Goal: Transaction & Acquisition: Purchase product/service

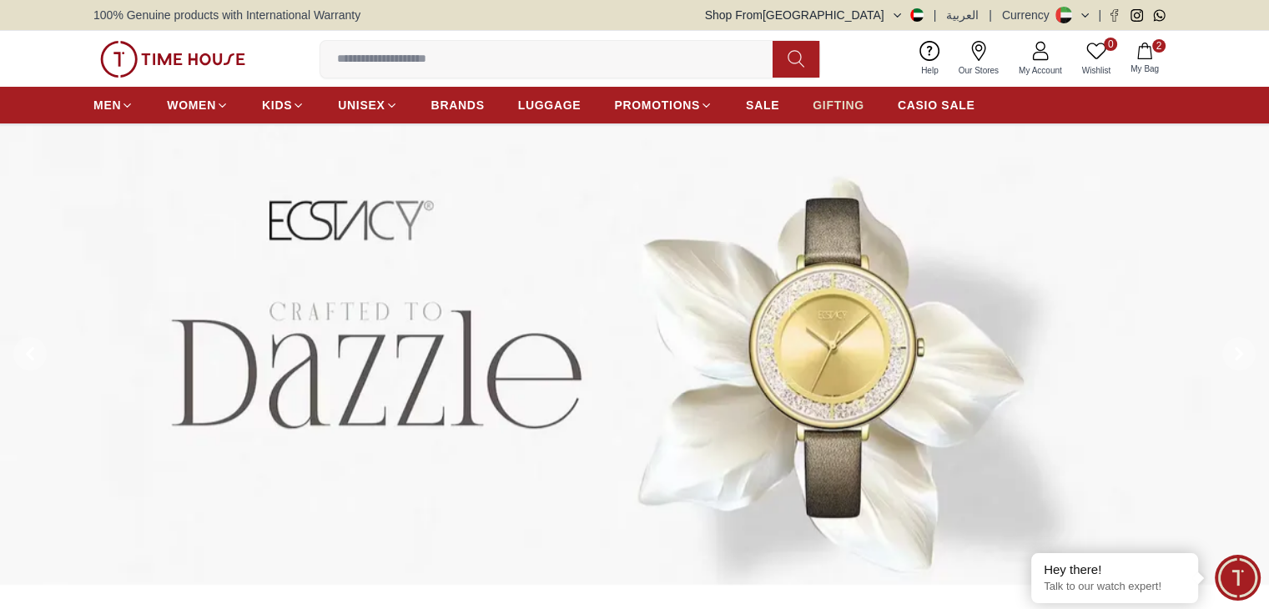
click at [837, 104] on span "GIFTING" at bounding box center [838, 105] width 52 height 17
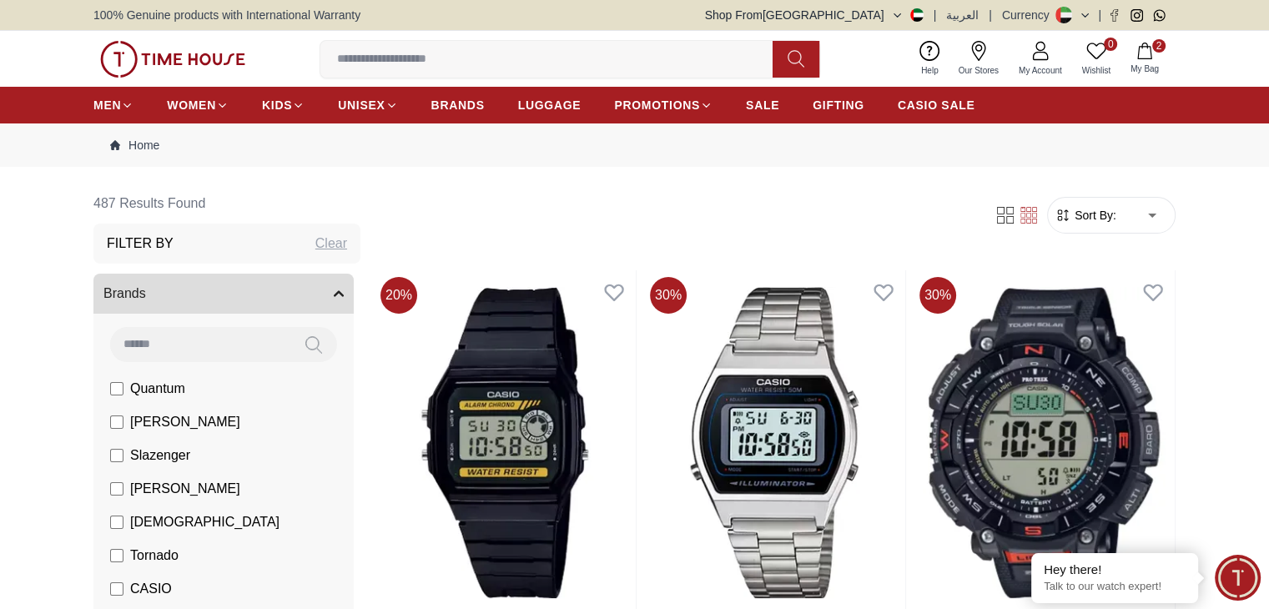
click at [626, 59] on input at bounding box center [552, 59] width 465 height 33
click at [494, 58] on input at bounding box center [552, 59] width 465 height 33
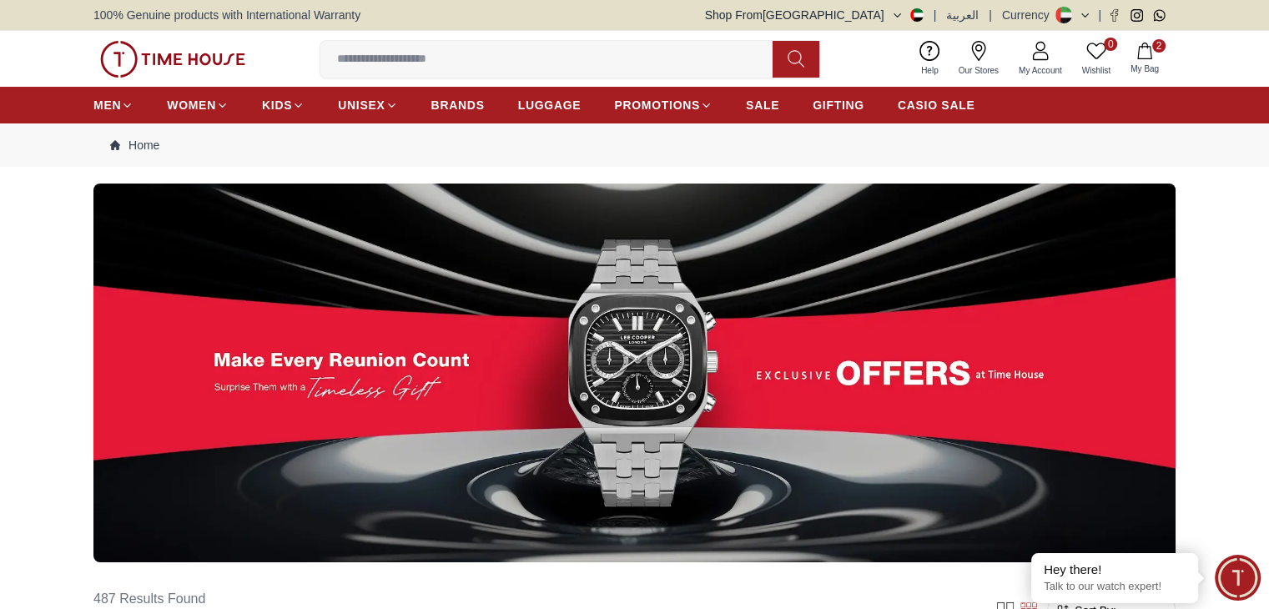
click at [956, 133] on nav "Home" at bounding box center [634, 144] width 1082 height 43
click at [668, 105] on span "PROMOTIONS" at bounding box center [657, 105] width 86 height 17
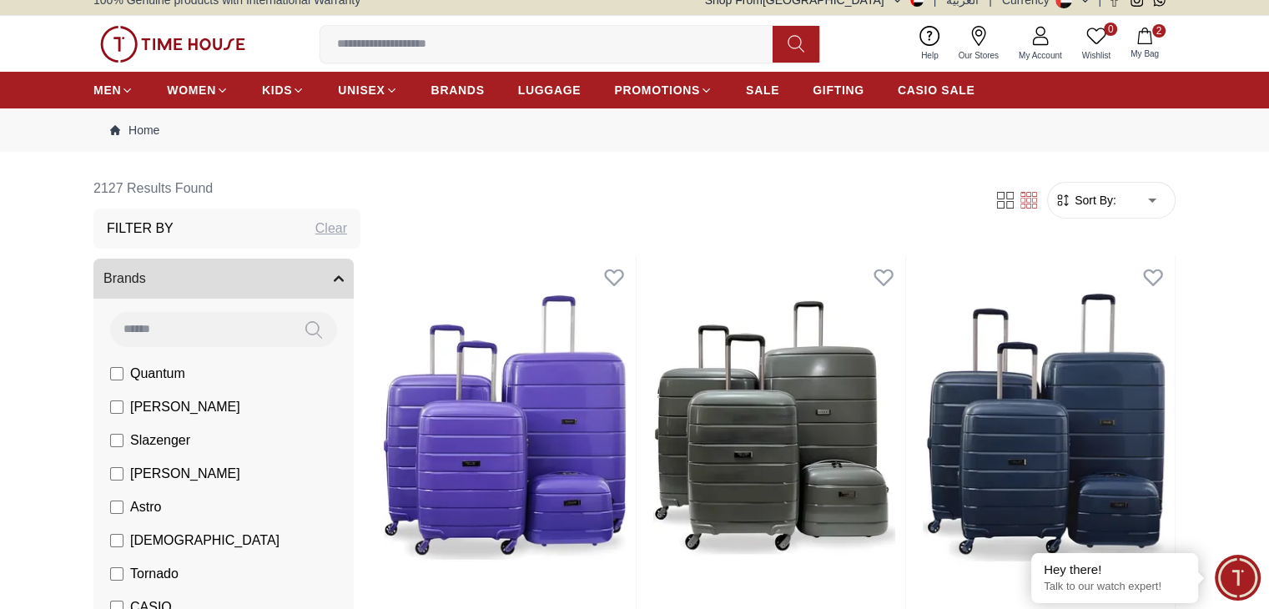
scroll to position [16, 0]
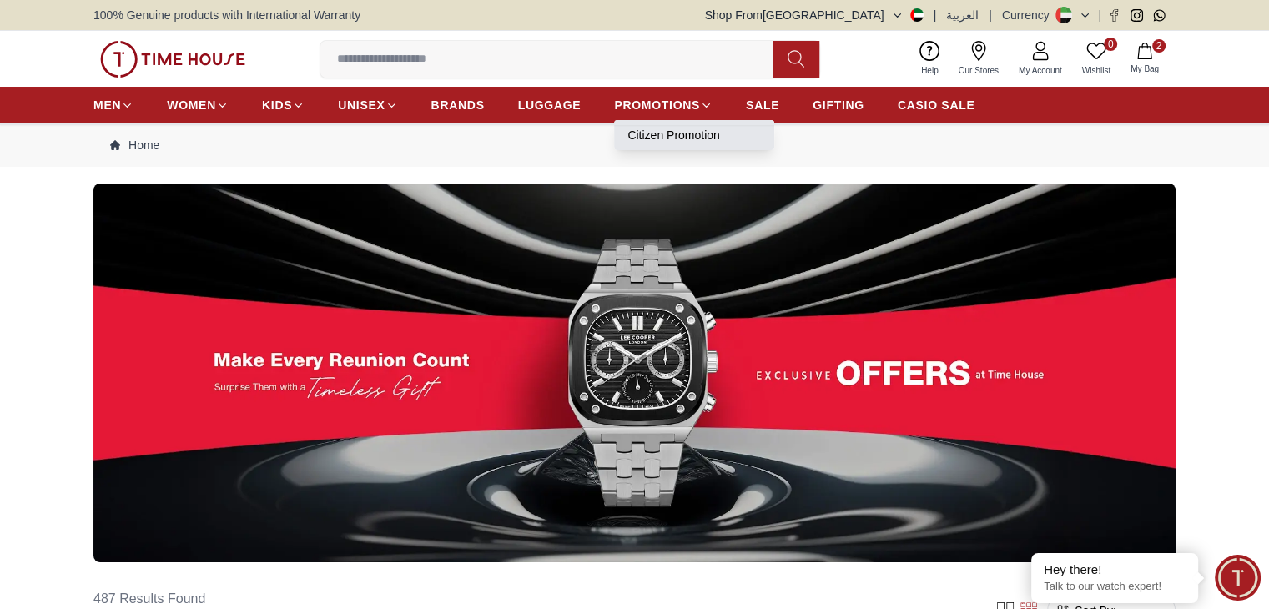
click at [670, 133] on link "Citizen Promotion" at bounding box center [693, 135] width 133 height 17
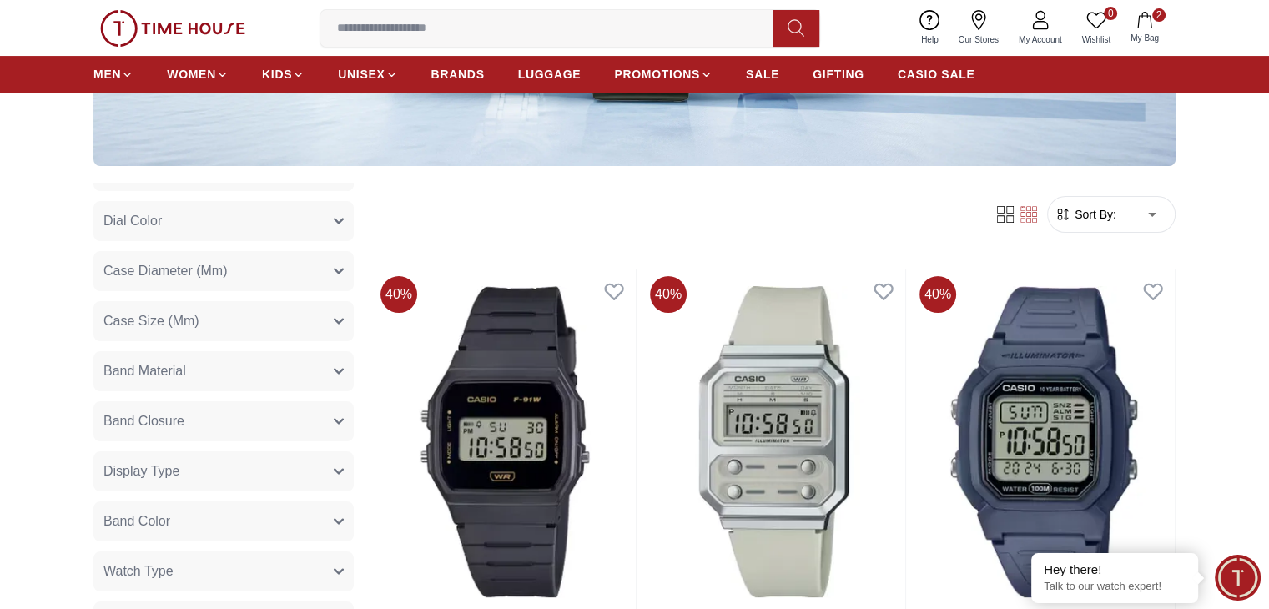
scroll to position [247, 0]
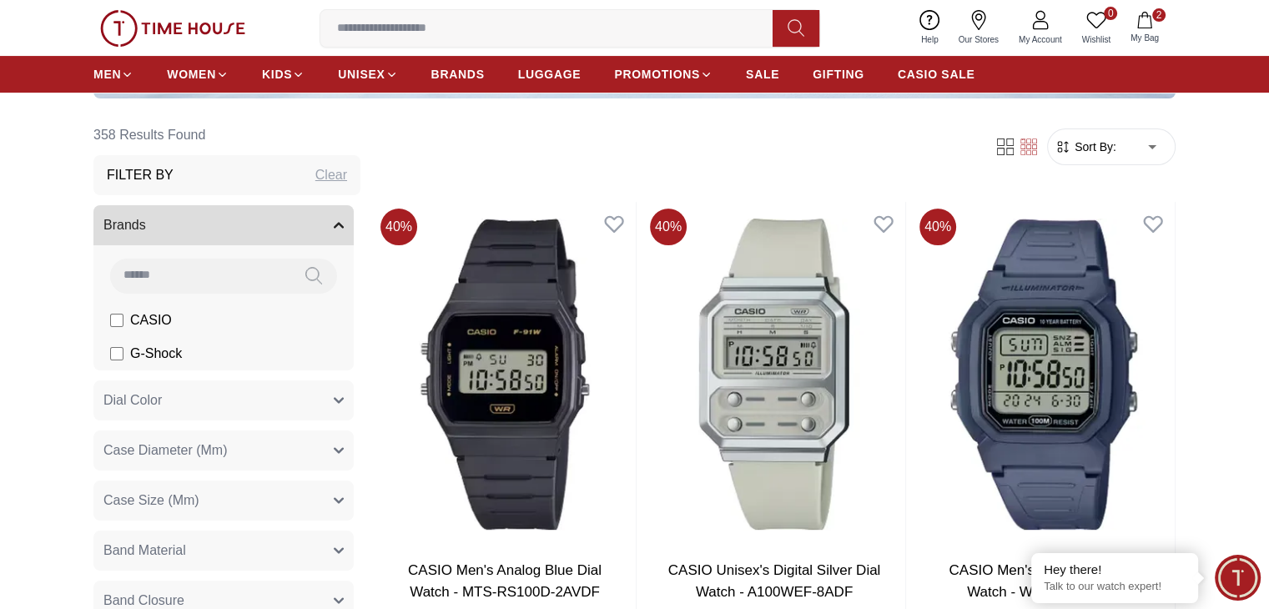
click at [293, 26] on div "0 Wishlist 2 My Bag Help Our Stores My Account 0 Wishlist 2 My Bag" at bounding box center [634, 28] width 1082 height 56
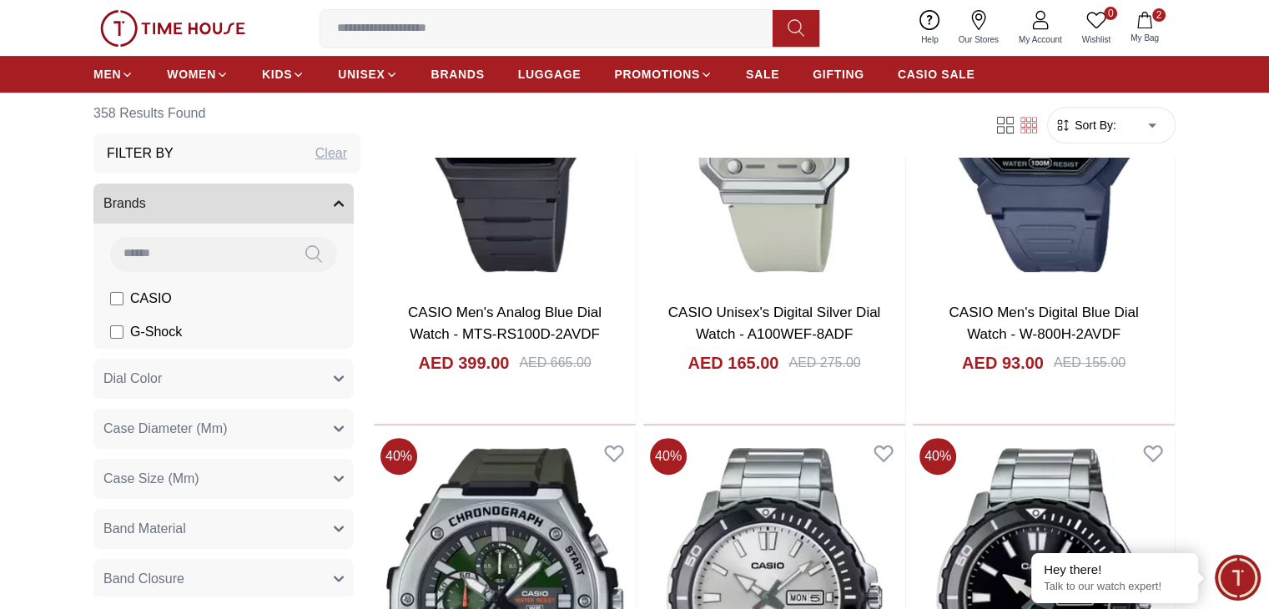
scroll to position [724, 0]
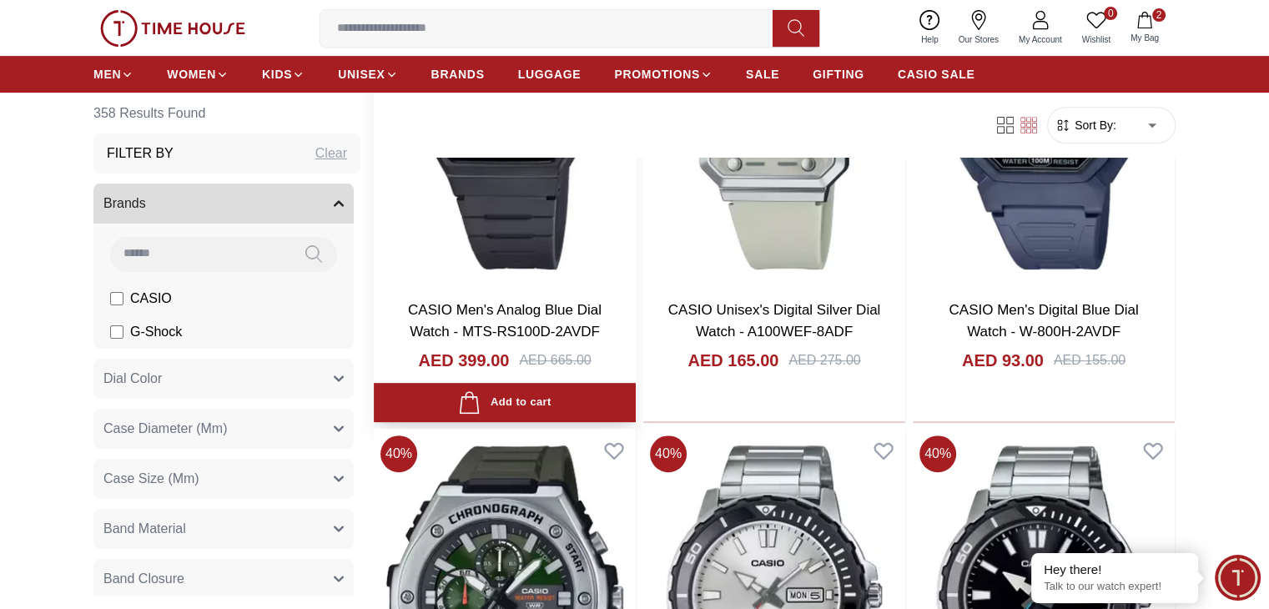
click at [458, 190] on img at bounding box center [505, 114] width 262 height 345
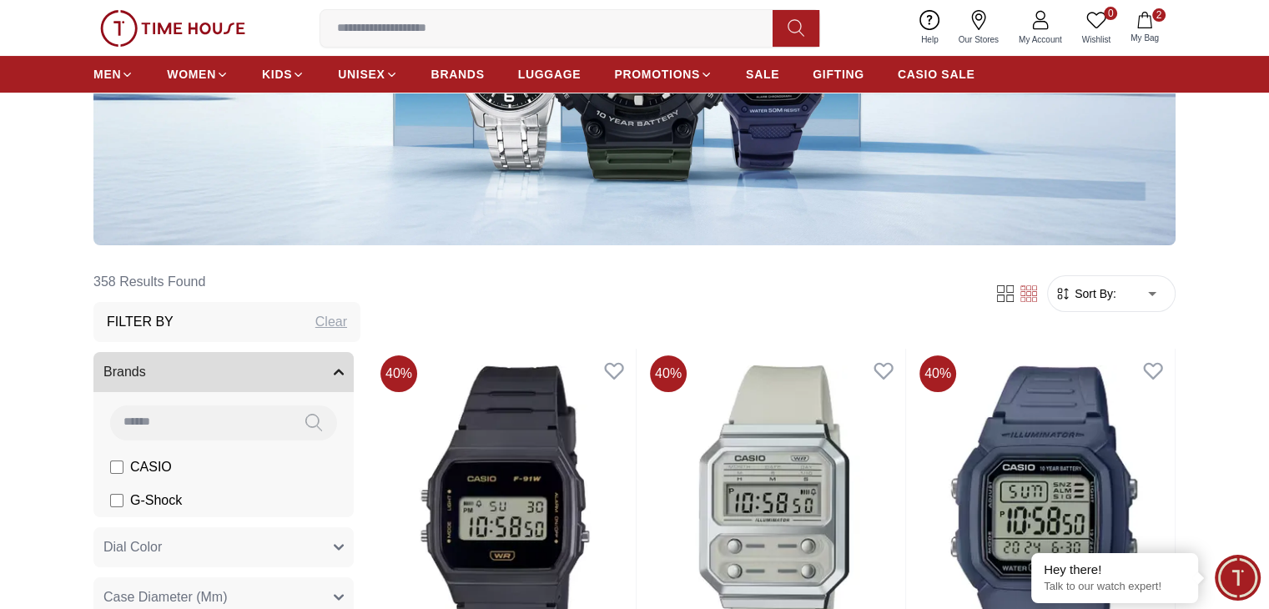
scroll to position [274, 0]
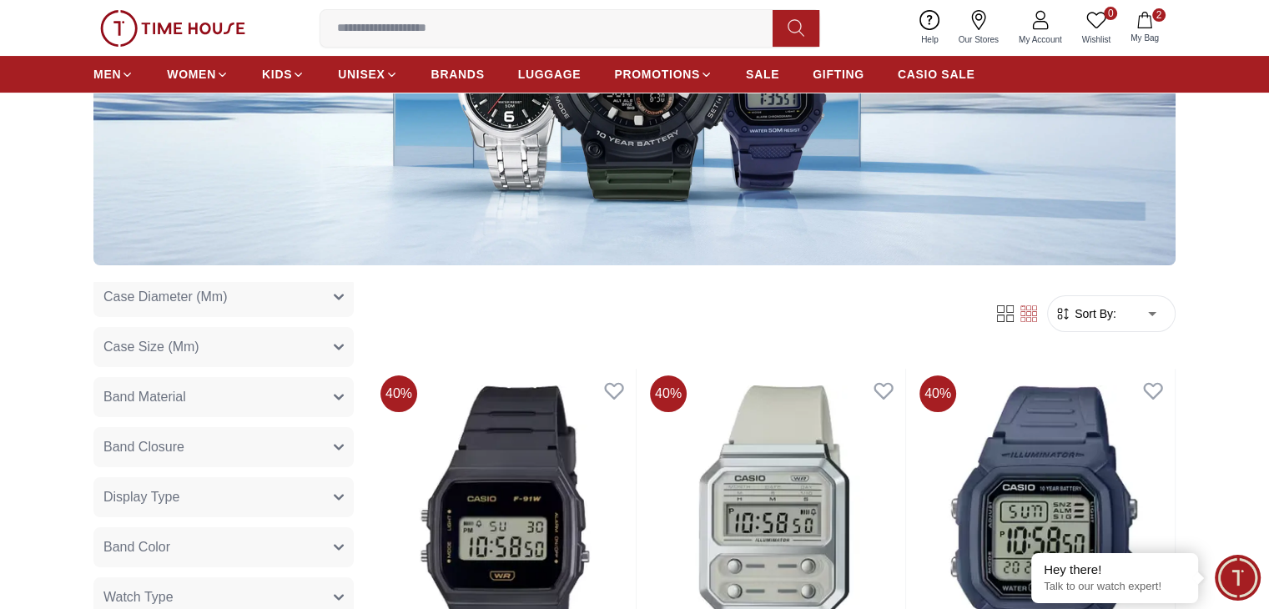
scroll to position [189, 0]
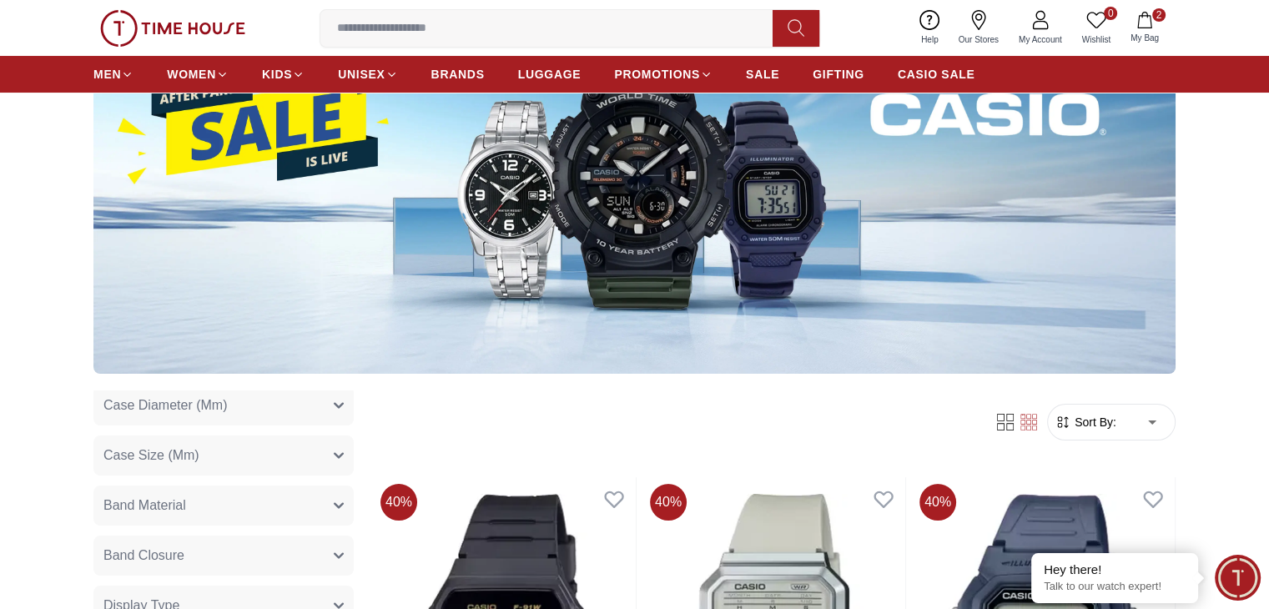
click at [164, 31] on img at bounding box center [172, 28] width 145 height 37
